Goal: Transaction & Acquisition: Purchase product/service

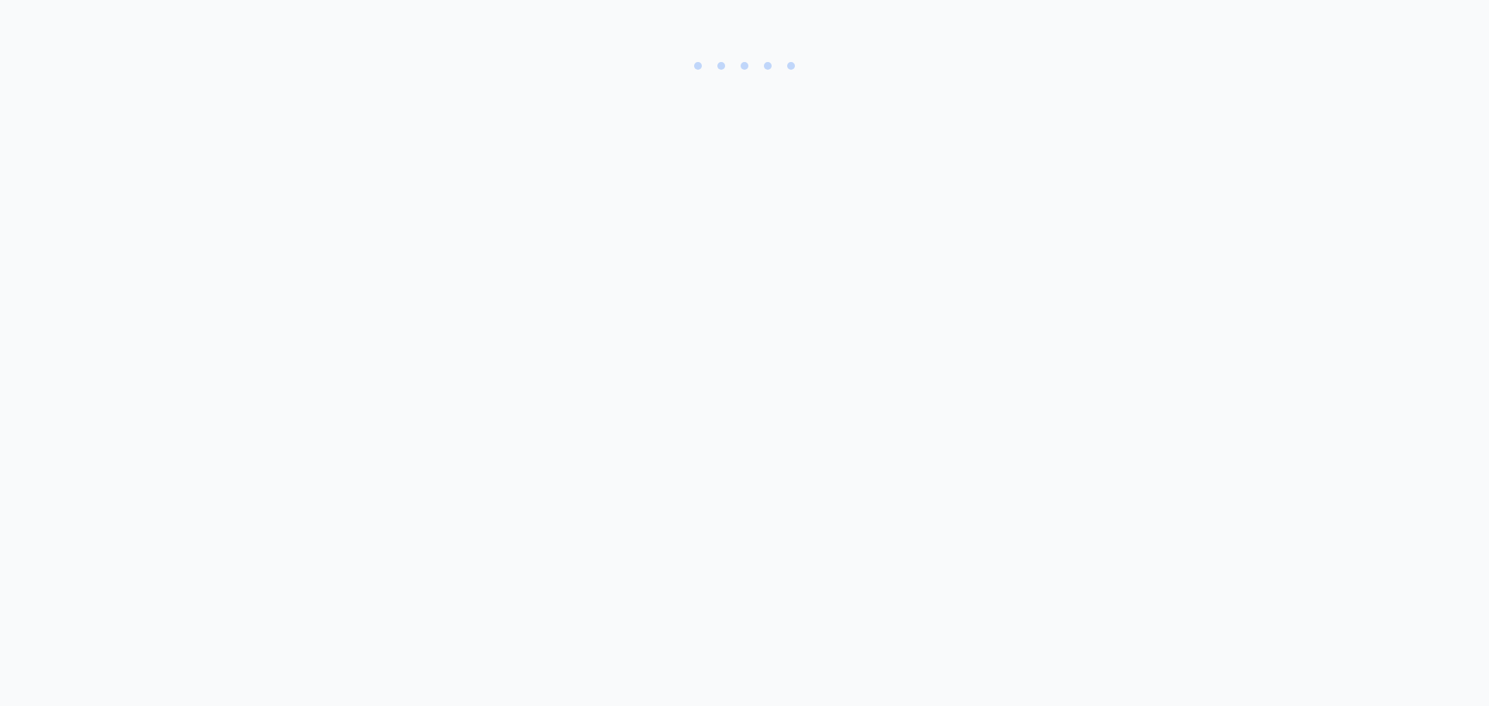
select select "3"
select select "8"
select select "3"
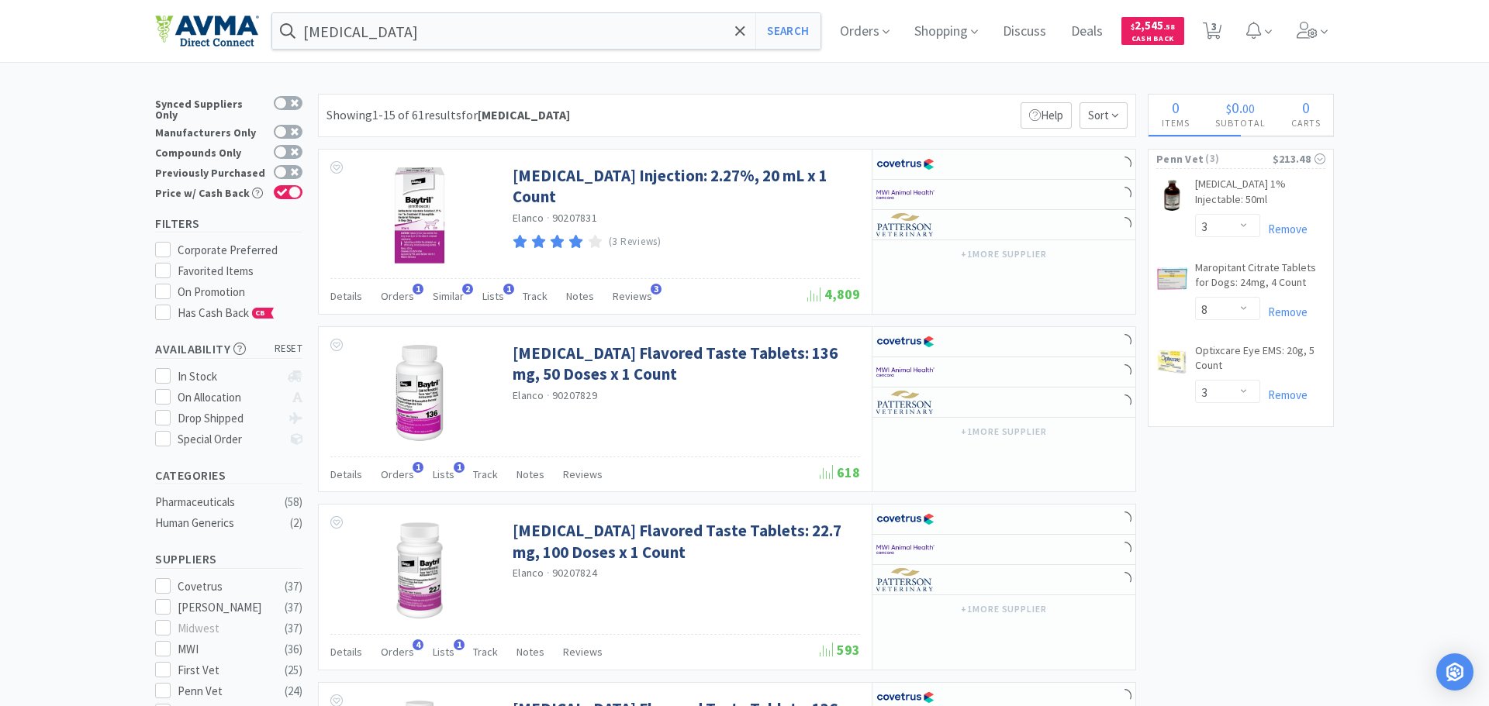
select select "1"
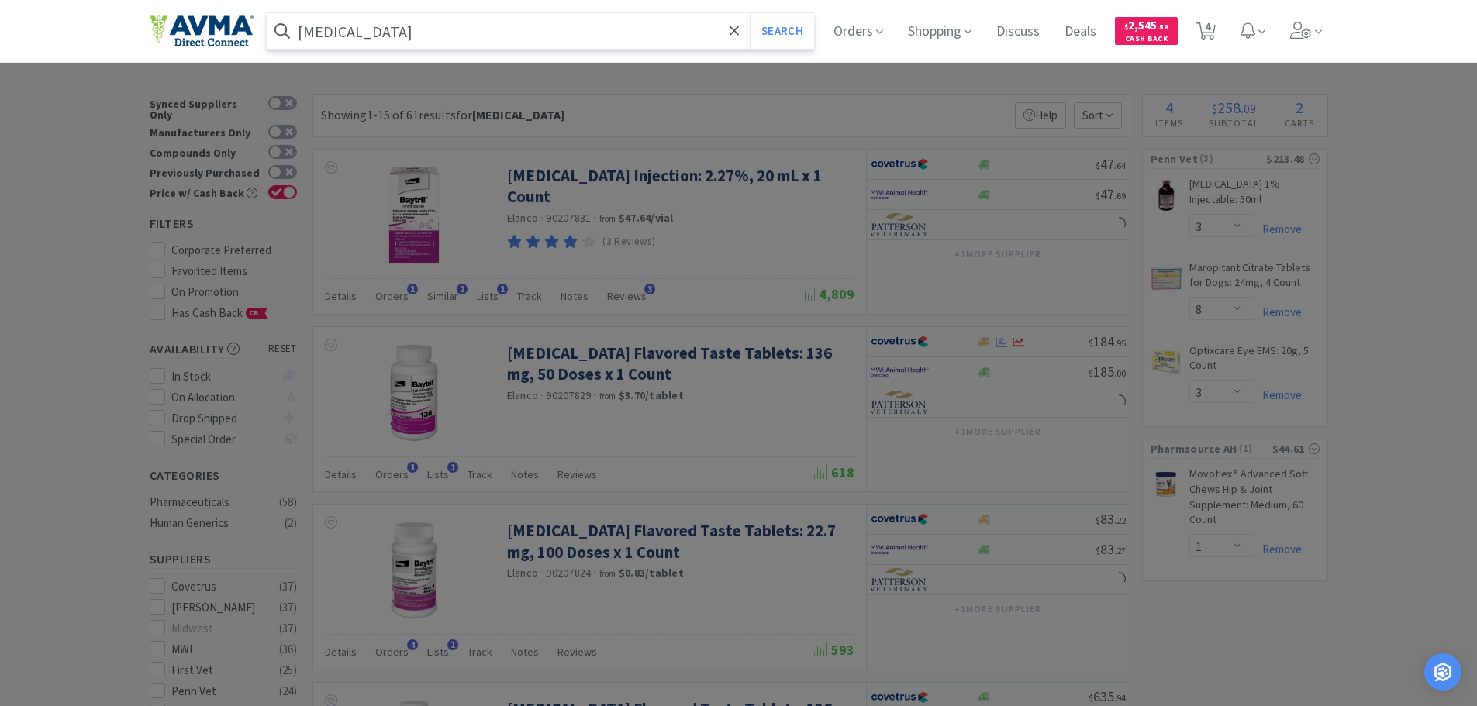
click at [359, 36] on input "[MEDICAL_DATA]" at bounding box center [541, 31] width 548 height 36
drag, startPoint x: 359, startPoint y: 37, endPoint x: 321, endPoint y: 37, distance: 38.0
paste input "064022"
click at [795, 36] on button "Search" at bounding box center [782, 31] width 64 height 36
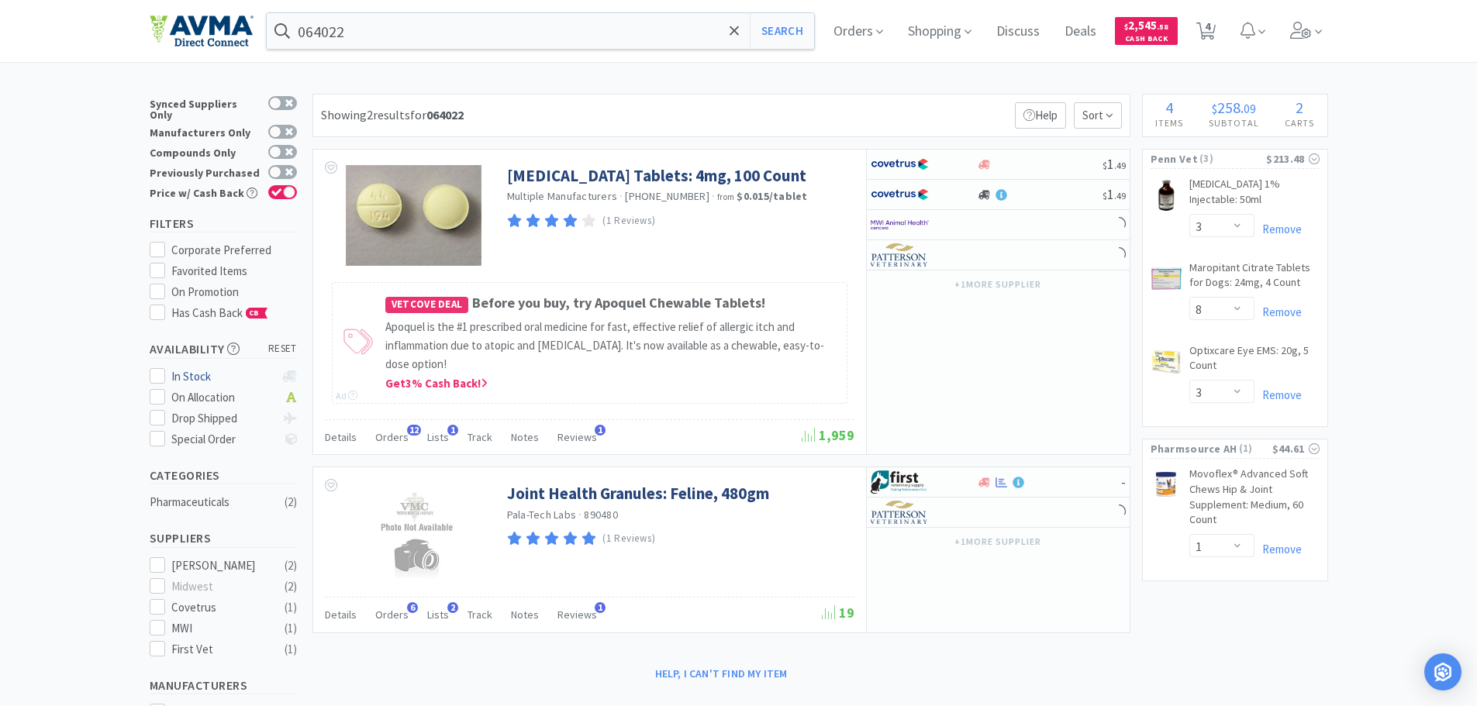
scroll to position [78, 0]
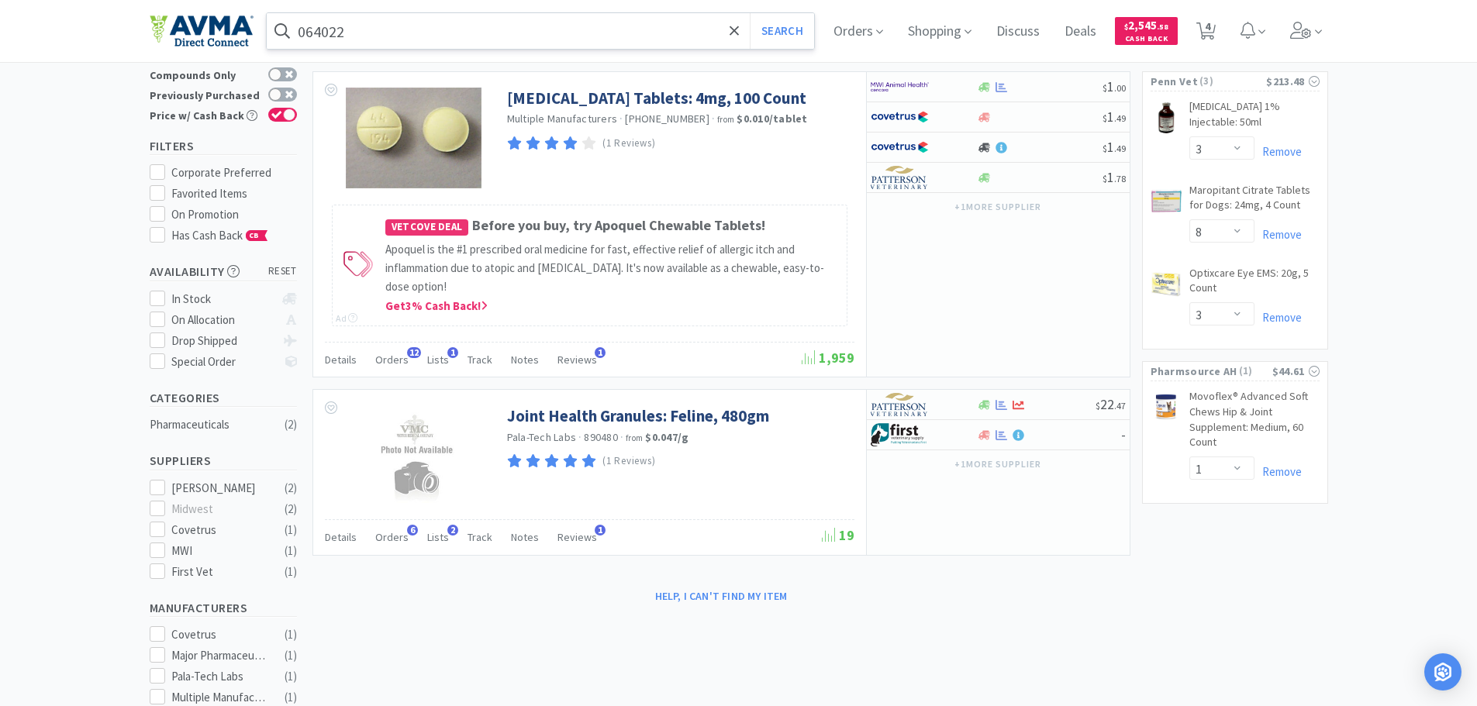
click at [327, 38] on input "064022" at bounding box center [541, 31] width 548 height 36
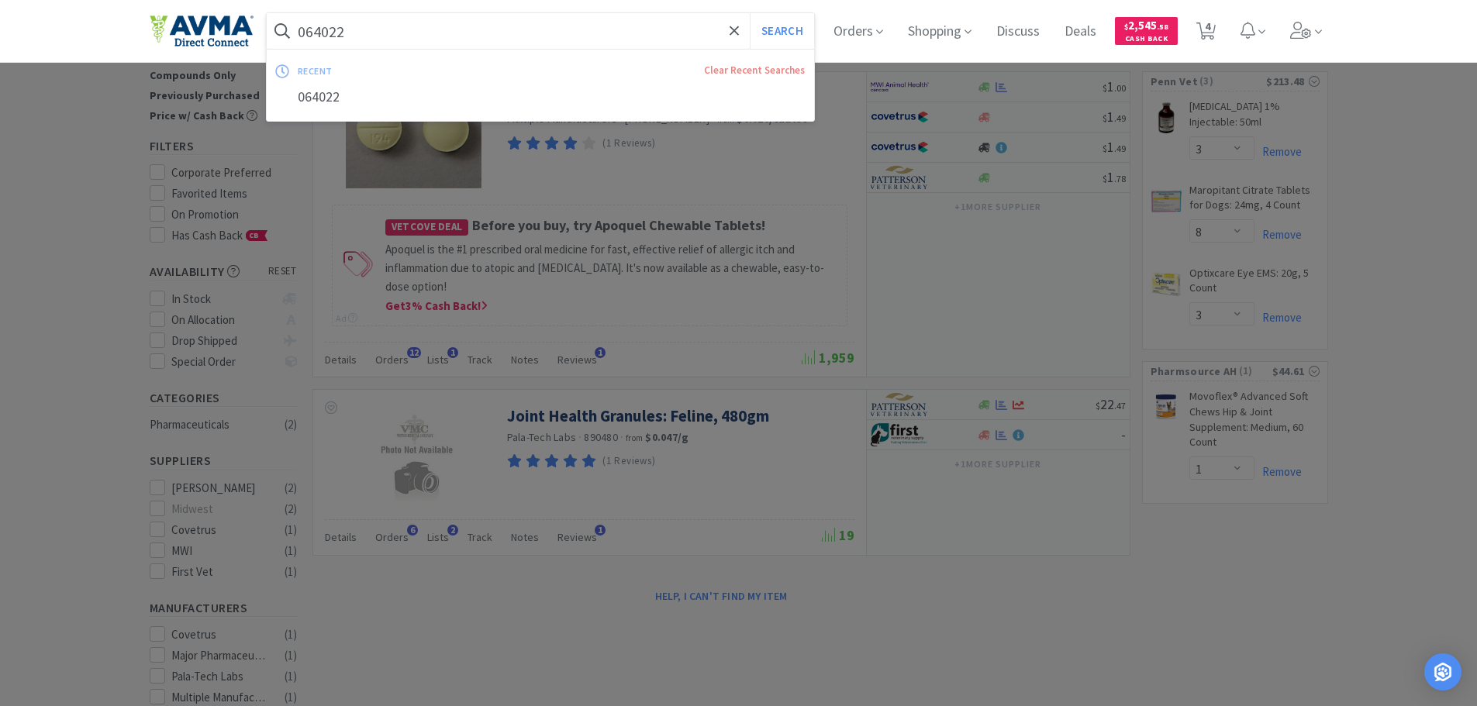
click at [326, 38] on input "064022" at bounding box center [541, 31] width 548 height 36
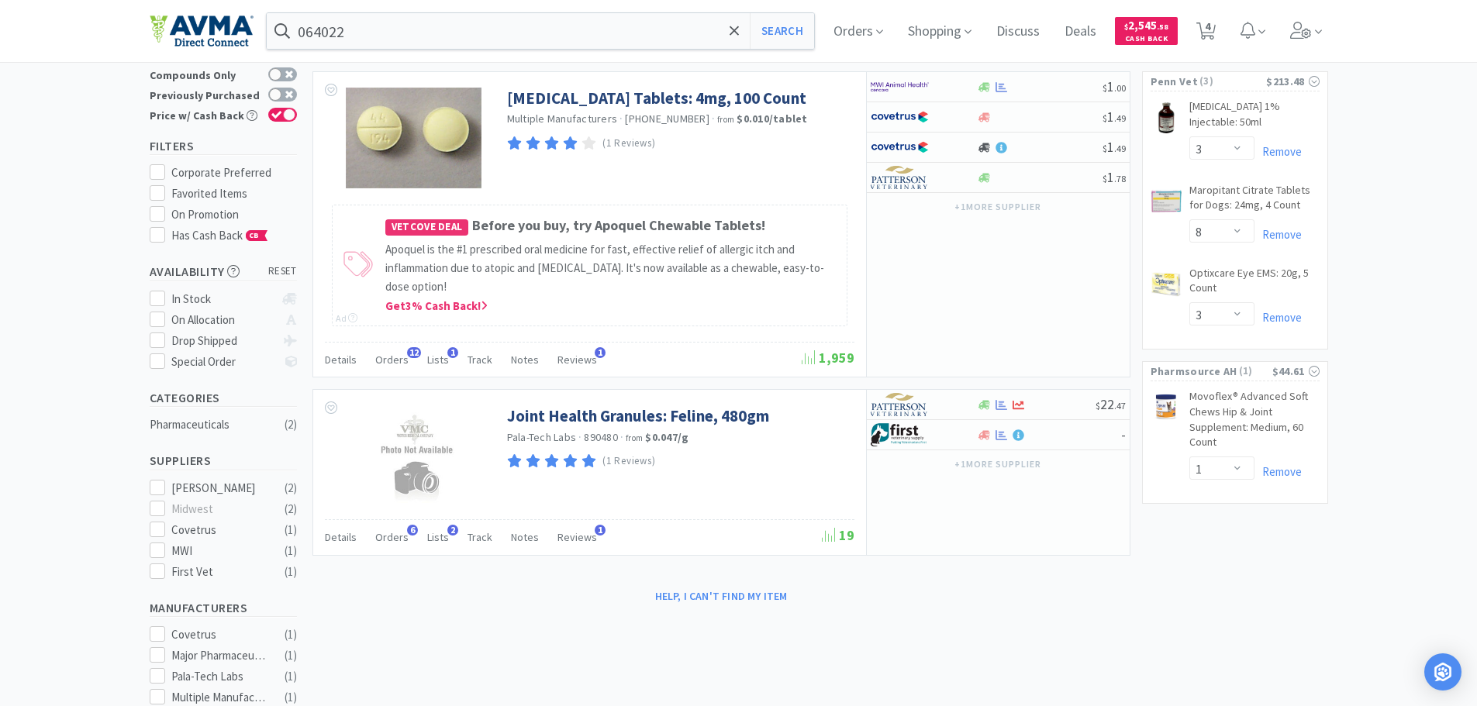
click at [656, 172] on div at bounding box center [738, 353] width 1477 height 706
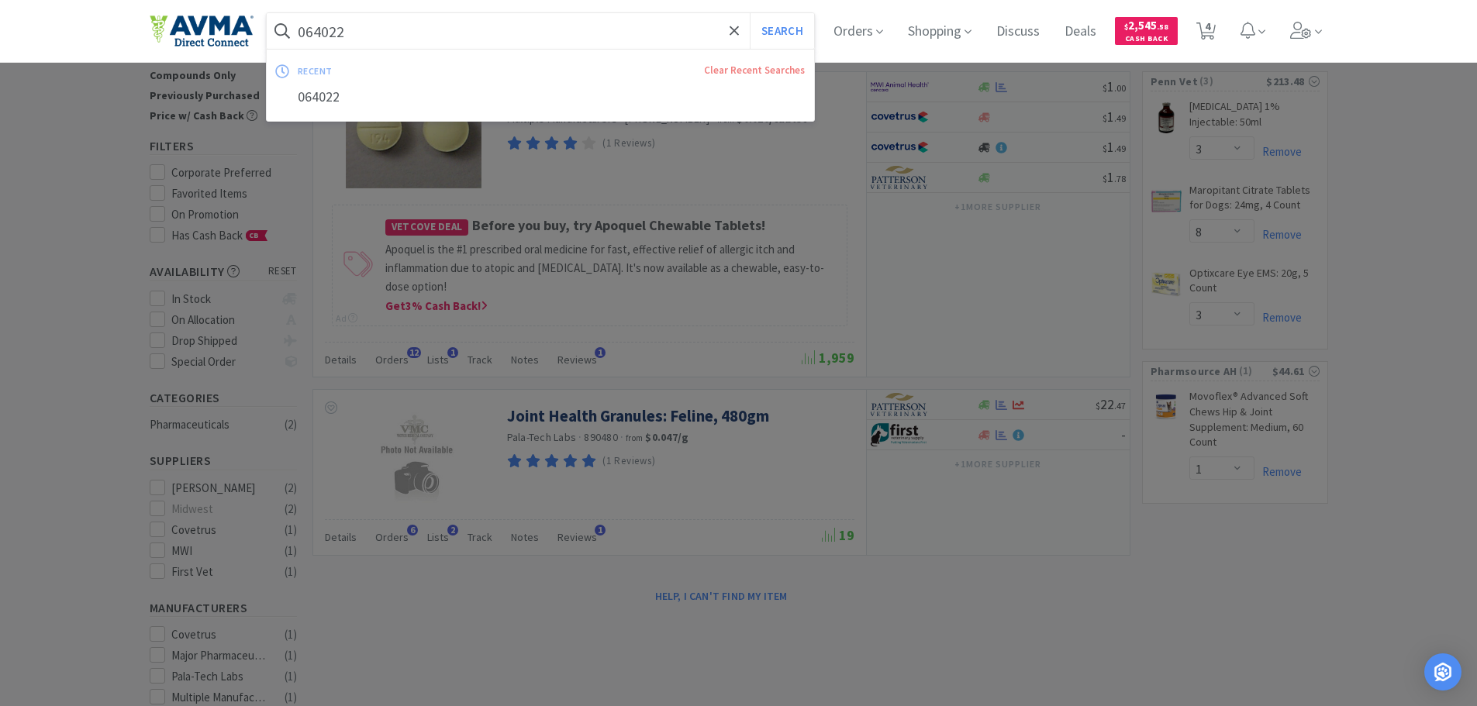
click at [525, 40] on input "064022" at bounding box center [541, 31] width 548 height 36
paste input "07745"
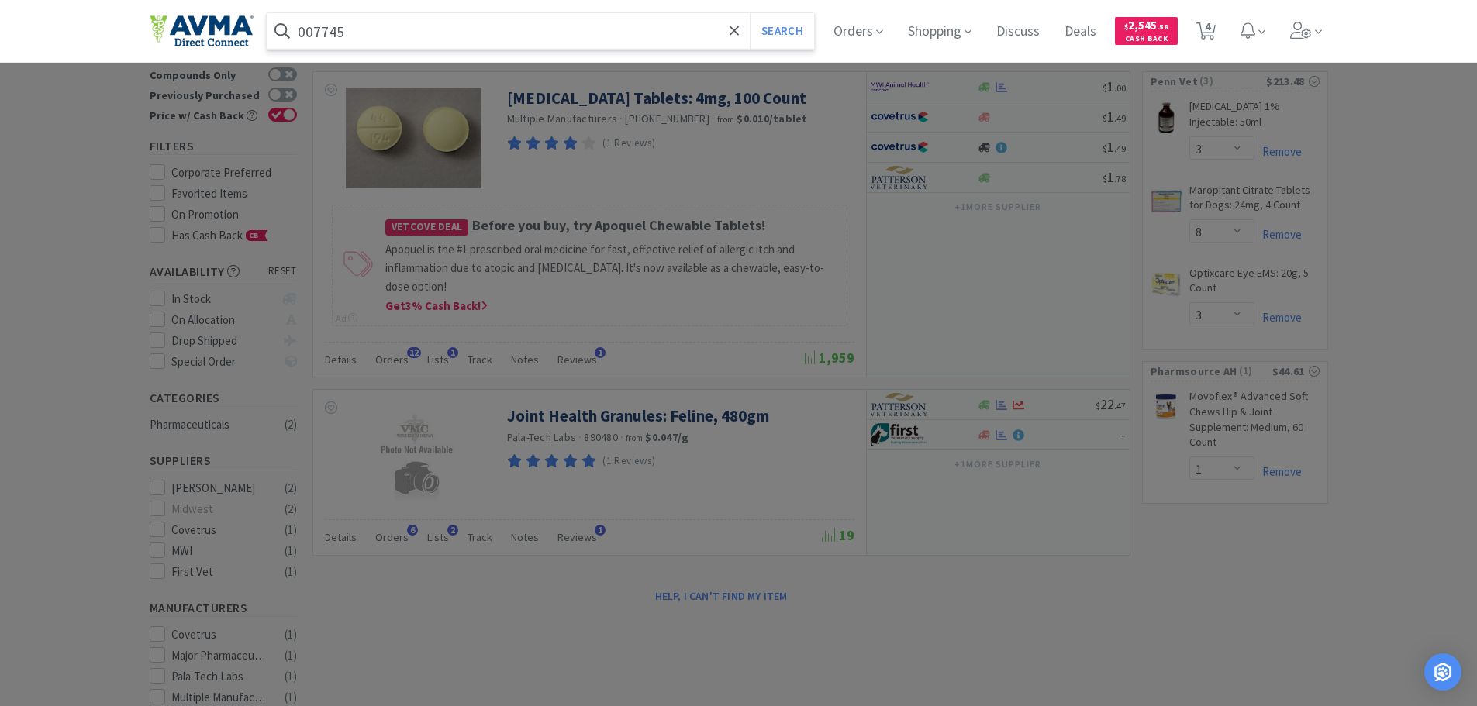
type input "007745"
click at [750, 13] on button "Search" at bounding box center [782, 31] width 64 height 36
